Goal: Contribute content: Contribute content

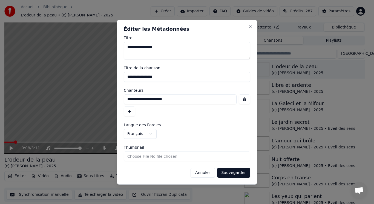
click at [228, 171] on button "Sauvegarder" at bounding box center [233, 173] width 33 height 10
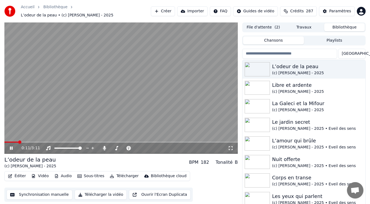
click at [167, 100] on video at bounding box center [120, 87] width 233 height 131
click at [17, 172] on button "Éditer" at bounding box center [17, 176] width 22 height 8
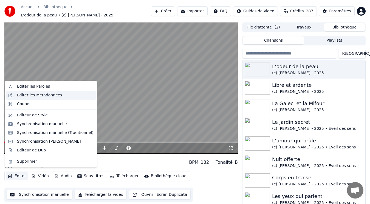
click at [29, 95] on div "Éditer les Métadonnées" at bounding box center [39, 95] width 45 height 5
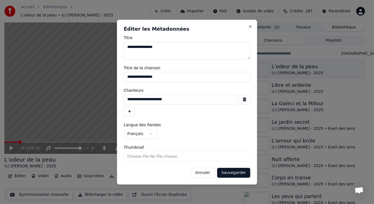
click at [140, 155] on input "Thumbnail" at bounding box center [187, 157] width 127 height 10
type input "**********"
click at [232, 171] on button "Sauvegarder" at bounding box center [233, 173] width 33 height 10
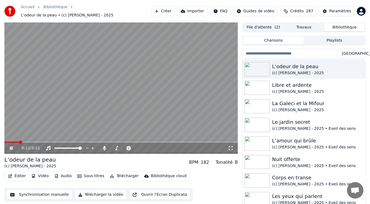
click at [95, 102] on video at bounding box center [120, 87] width 233 height 131
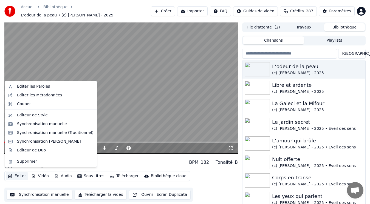
click at [15, 175] on button "Éditer" at bounding box center [17, 176] width 22 height 8
click at [37, 95] on div "Éditer les Métadonnées" at bounding box center [39, 95] width 45 height 5
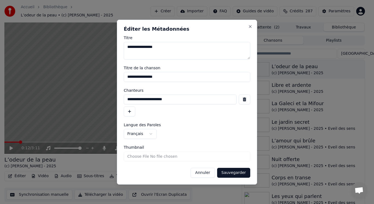
click at [131, 156] on input "Thumbnail" at bounding box center [187, 157] width 127 height 10
type input "**********"
click at [235, 172] on button "Sauvegarder" at bounding box center [233, 173] width 33 height 10
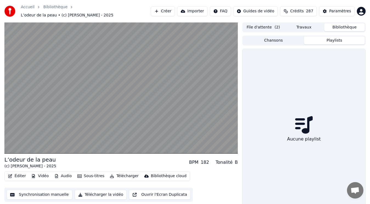
click at [322, 36] on button "Playlists" at bounding box center [334, 40] width 61 height 8
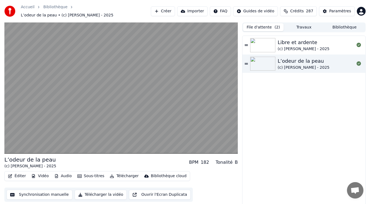
click at [250, 23] on button "File d'attente ( 2 )" at bounding box center [263, 27] width 41 height 8
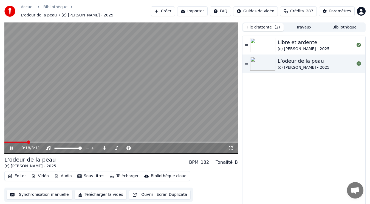
click at [40, 109] on video at bounding box center [120, 87] width 233 height 131
click at [343, 25] on button "Bibliothèque" at bounding box center [344, 27] width 41 height 8
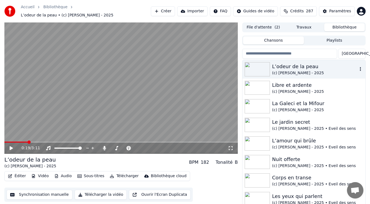
click at [265, 68] on img at bounding box center [256, 69] width 25 height 14
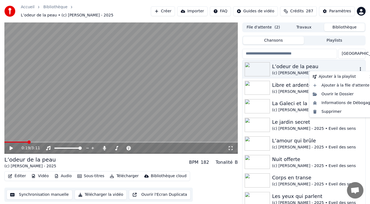
click at [360, 67] on icon "button" at bounding box center [360, 69] width 1 height 4
click at [283, 67] on div "L’odeur de la peau" at bounding box center [315, 67] width 86 height 8
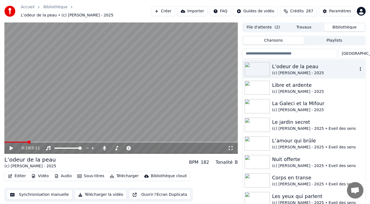
click at [283, 67] on div "L’odeur de la peau" at bounding box center [315, 67] width 86 height 8
click at [271, 81] on div at bounding box center [257, 88] width 27 height 14
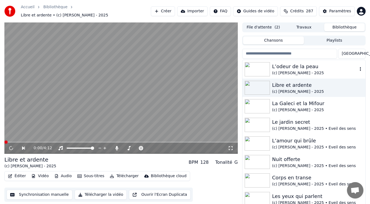
click at [284, 65] on div "L’odeur de la peau" at bounding box center [315, 67] width 86 height 8
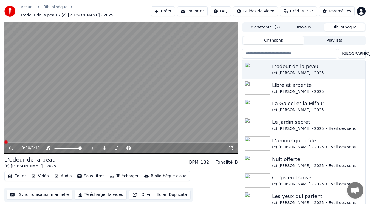
click at [19, 174] on button "Éditer" at bounding box center [17, 176] width 22 height 8
click at [116, 120] on video at bounding box center [120, 87] width 233 height 131
click at [105, 77] on video at bounding box center [120, 87] width 233 height 131
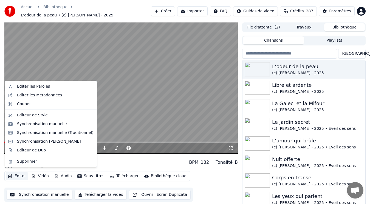
click at [17, 173] on button "Éditer" at bounding box center [17, 176] width 22 height 8
click at [33, 93] on div "Éditer les Métadonnées" at bounding box center [39, 95] width 45 height 5
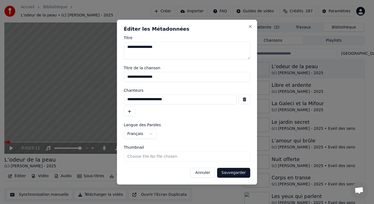
click at [153, 156] on input "Thumbnail" at bounding box center [187, 157] width 127 height 10
type input "**********"
click at [240, 170] on button "Sauvegarder" at bounding box center [233, 173] width 33 height 10
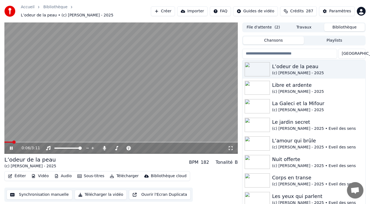
click at [124, 122] on video at bounding box center [120, 87] width 233 height 131
click at [309, 23] on button "Travaux" at bounding box center [303, 27] width 41 height 8
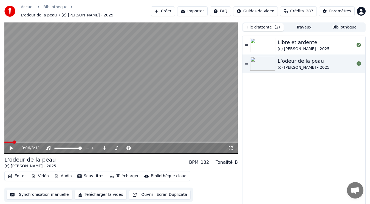
click at [256, 24] on button "File d'attente ( 2 )" at bounding box center [263, 27] width 41 height 8
click at [272, 64] on img at bounding box center [262, 64] width 25 height 14
click at [248, 60] on div "L’odeur de la peau (c) [PERSON_NAME] - 2025" at bounding box center [303, 64] width 123 height 19
click at [112, 90] on video at bounding box center [120, 87] width 233 height 131
click at [245, 62] on icon at bounding box center [245, 64] width 3 height 4
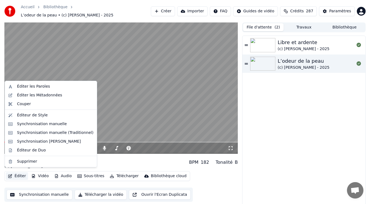
click at [22, 175] on button "Éditer" at bounding box center [17, 176] width 22 height 8
click at [42, 132] on div "Synchronisation manuelle (Traditionnel)" at bounding box center [55, 132] width 76 height 5
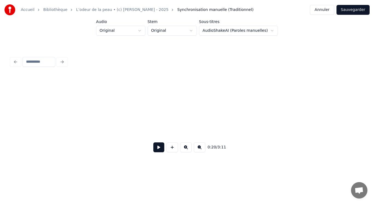
scroll to position [0, 562]
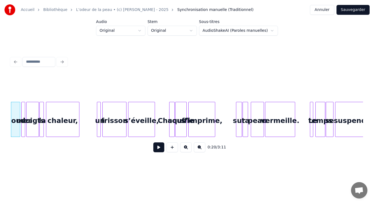
click at [198, 150] on button at bounding box center [200, 148] width 12 height 10
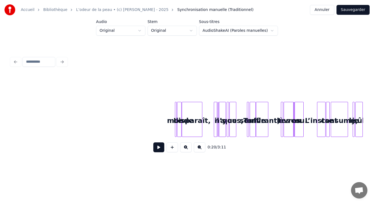
scroll to position [0, 1563]
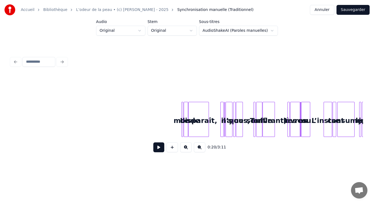
click at [187, 149] on button at bounding box center [186, 148] width 12 height 10
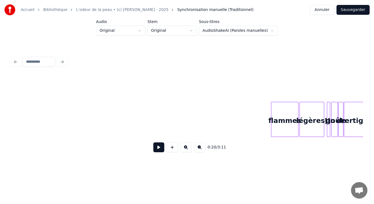
scroll to position [0, 1844]
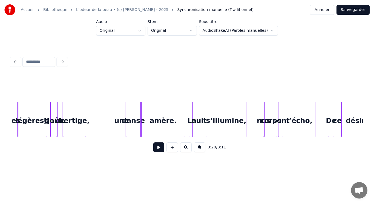
click at [354, 10] on button "Sauvegarder" at bounding box center [353, 10] width 33 height 10
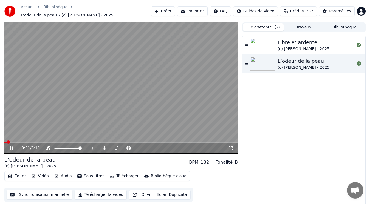
click at [131, 53] on video at bounding box center [120, 87] width 233 height 131
click at [122, 172] on button "Télécharger" at bounding box center [123, 176] width 33 height 8
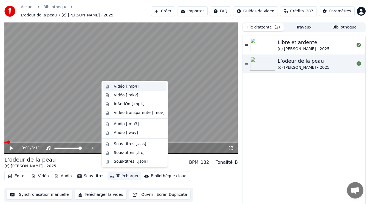
click at [135, 88] on div "Vidéo [.mp4]" at bounding box center [139, 86] width 50 height 5
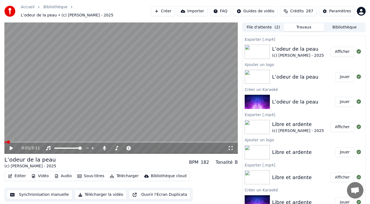
click at [172, 10] on button "Créer" at bounding box center [163, 11] width 24 height 10
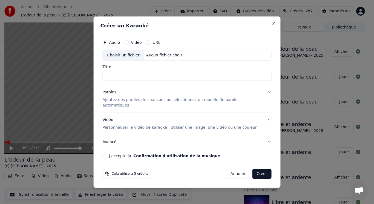
click at [127, 58] on div "Choisir un fichier" at bounding box center [123, 55] width 41 height 10
type input "**********"
click at [118, 102] on p "Ajoutez des paroles de chansons ou sélectionnez un modèle de paroles automatiqu…" at bounding box center [183, 102] width 160 height 11
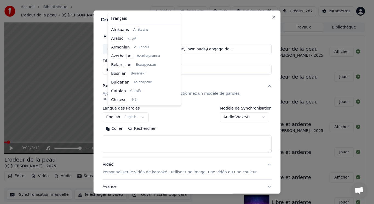
click at [123, 112] on body "**********" at bounding box center [185, 102] width 370 height 204
select select "**"
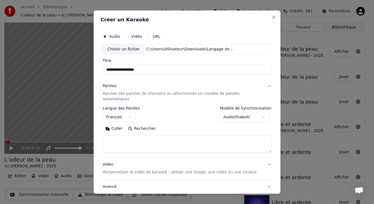
click at [119, 125] on button "Coller" at bounding box center [114, 128] width 23 height 9
click at [170, 124] on button "Développer" at bounding box center [178, 128] width 34 height 9
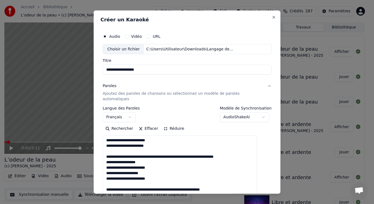
drag, startPoint x: 114, startPoint y: 144, endPoint x: 253, endPoint y: 152, distance: 139.1
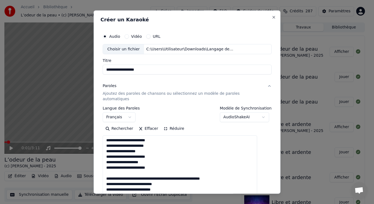
drag, startPoint x: 114, startPoint y: 167, endPoint x: 233, endPoint y: 174, distance: 119.7
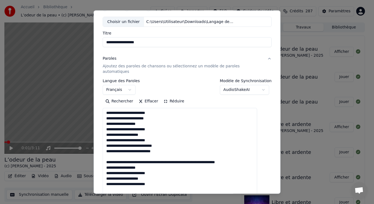
scroll to position [55, 0]
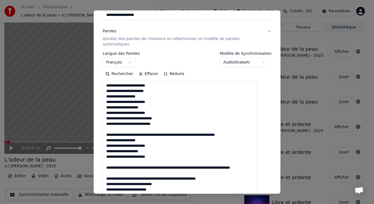
drag, startPoint x: 113, startPoint y: 123, endPoint x: 265, endPoint y: 131, distance: 152.3
click at [265, 131] on div "**********" at bounding box center [187, 102] width 187 height 184
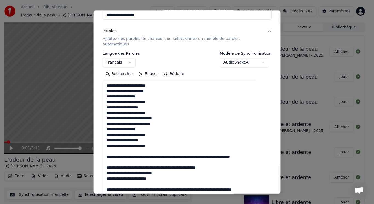
drag, startPoint x: 113, startPoint y: 146, endPoint x: 232, endPoint y: 166, distance: 120.8
click at [232, 166] on textarea "**********" at bounding box center [180, 173] width 155 height 185
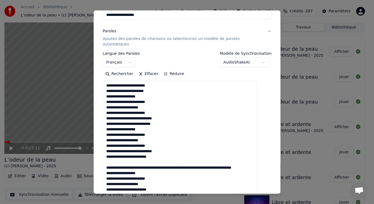
drag, startPoint x: 113, startPoint y: 157, endPoint x: 154, endPoint y: 168, distance: 42.4
click at [154, 168] on textarea "**********" at bounding box center [180, 173] width 155 height 185
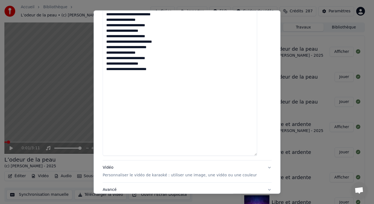
scroll to position [201, 0]
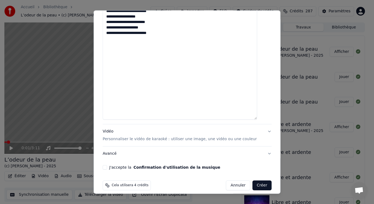
type textarea "**********"
click at [123, 136] on p "Personnaliser le vidéo de karaoké : utiliser une image, une vidéo ou une couleur" at bounding box center [180, 138] width 154 height 5
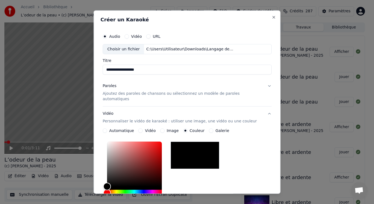
scroll to position [82, 0]
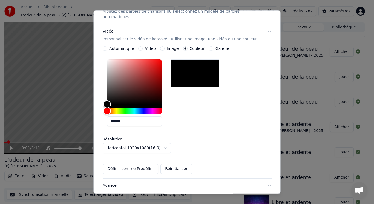
click at [143, 46] on button "Vidéo" at bounding box center [140, 48] width 4 height 4
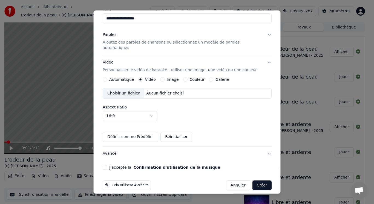
click at [138, 89] on div "Choisir un fichier" at bounding box center [123, 94] width 41 height 10
click at [107, 165] on button "J'accepte la Confirmation d'utilisation de la musique" at bounding box center [105, 167] width 4 height 4
click at [257, 182] on button "Créer" at bounding box center [261, 186] width 19 height 10
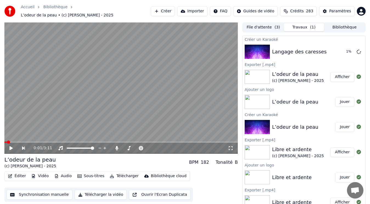
click at [336, 23] on button "Bibliothèque" at bounding box center [344, 27] width 41 height 8
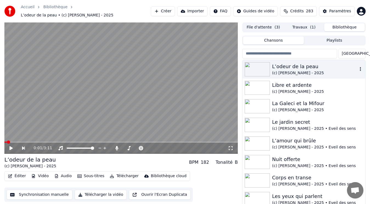
click at [262, 66] on img at bounding box center [256, 69] width 25 height 14
click at [63, 101] on video at bounding box center [120, 87] width 233 height 131
click at [54, 108] on video at bounding box center [120, 87] width 233 height 131
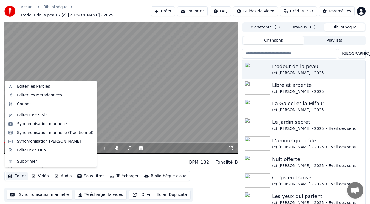
click at [22, 174] on button "Éditer" at bounding box center [17, 176] width 22 height 8
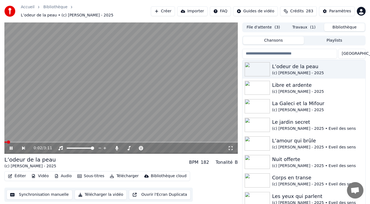
click at [123, 117] on video at bounding box center [120, 87] width 233 height 131
click at [269, 27] on button "File d'attente ( 3 )" at bounding box center [263, 27] width 41 height 8
